Goal: Navigation & Orientation: Find specific page/section

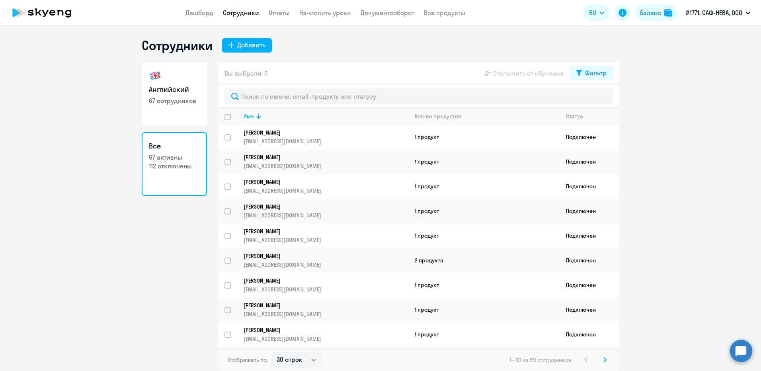
select select "30"
drag, startPoint x: 158, startPoint y: 89, endPoint x: 176, endPoint y: 87, distance: 18.8
click at [158, 89] on h3 "Английский" at bounding box center [174, 89] width 51 height 10
select select "30"
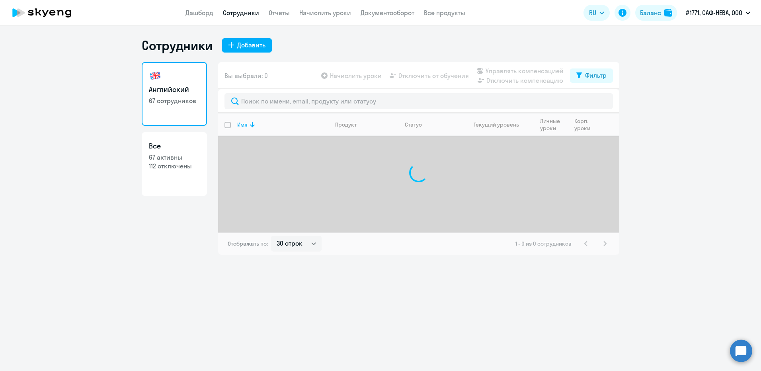
click at [171, 143] on h3 "Все" at bounding box center [174, 146] width 51 height 10
select select "30"
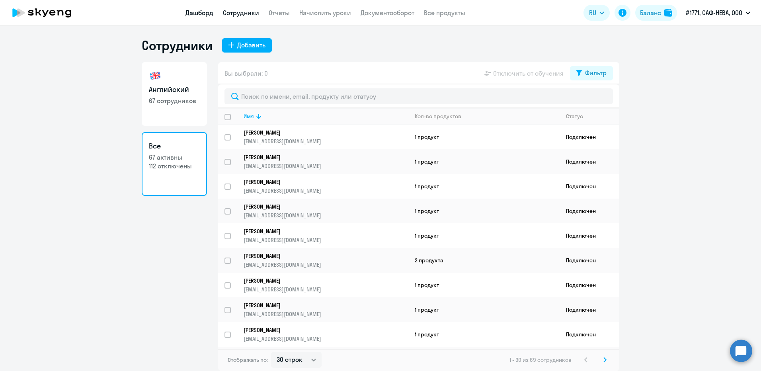
click at [198, 14] on link "Дашборд" at bounding box center [199, 13] width 28 height 8
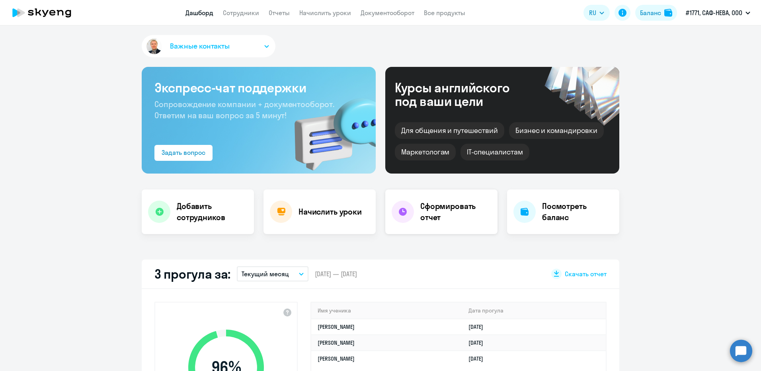
scroll to position [80, 0]
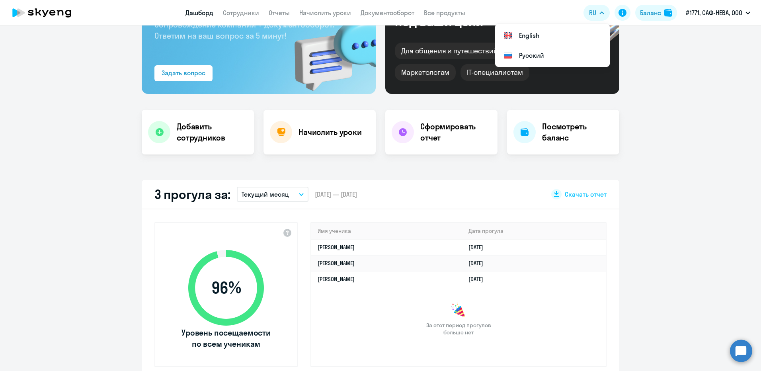
select select "30"
